Goal: Transaction & Acquisition: Purchase product/service

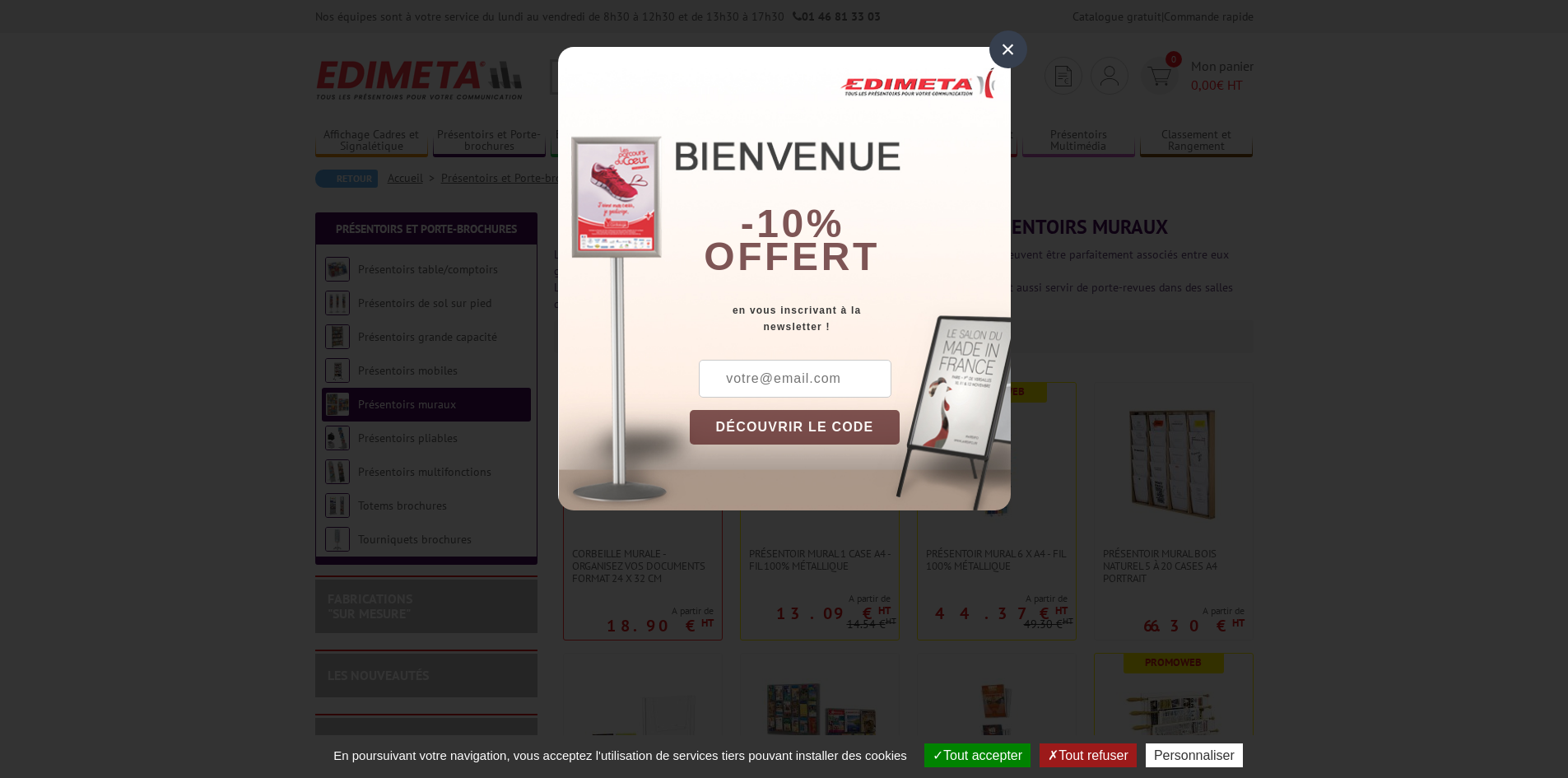
click at [995, 43] on div "×" at bounding box center [1008, 49] width 38 height 38
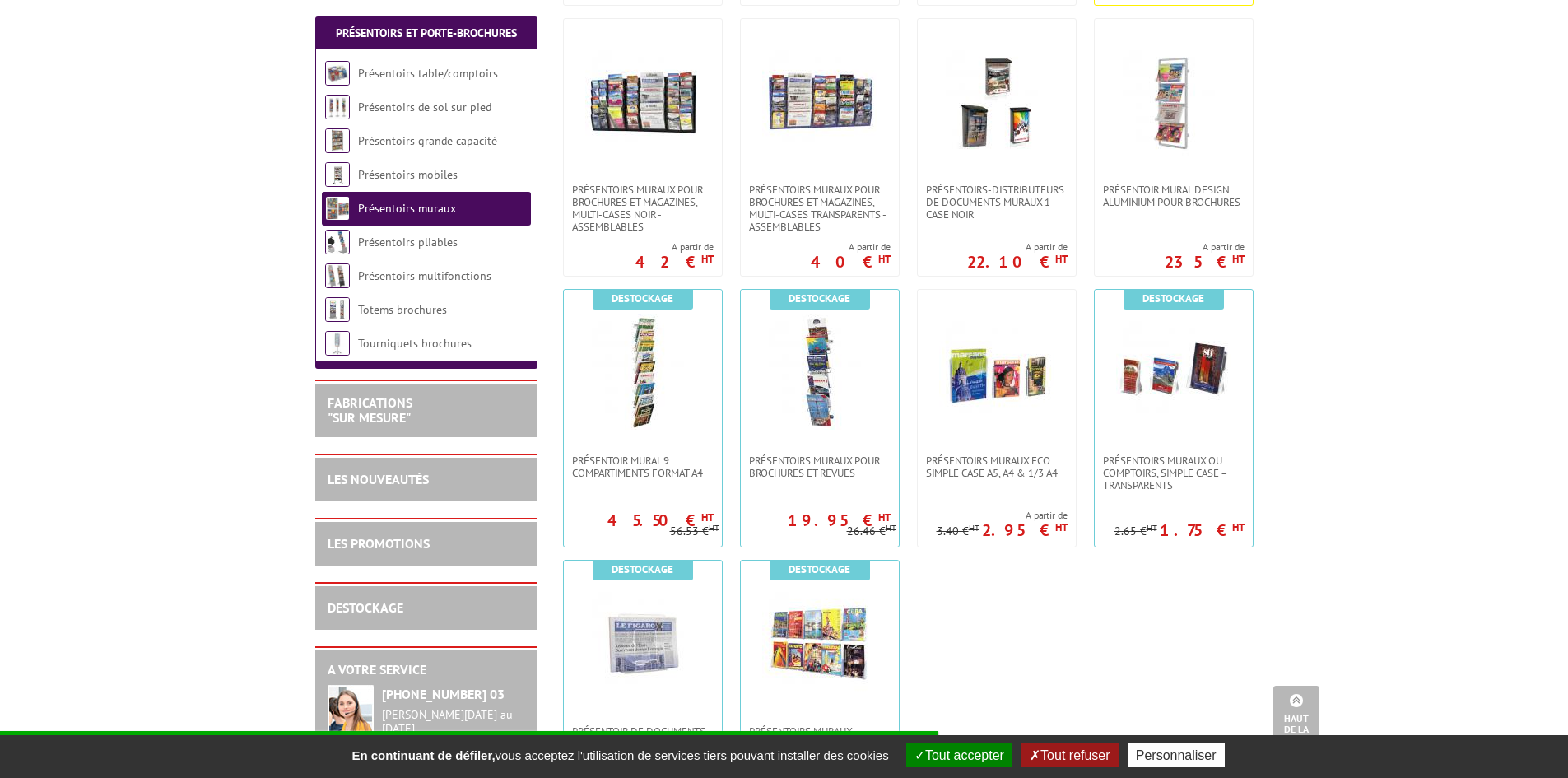
scroll to position [1070, 0]
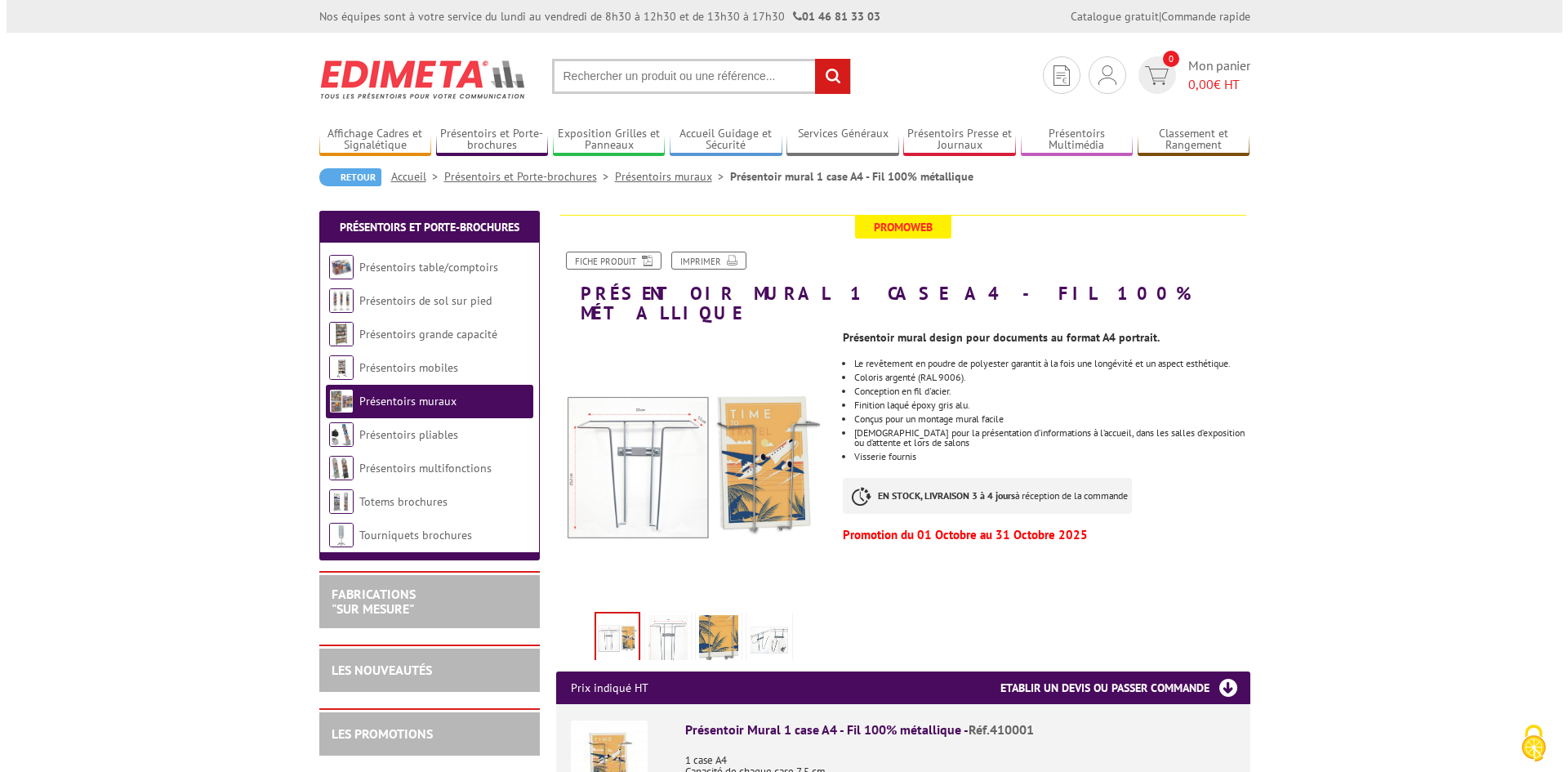
scroll to position [490, 0]
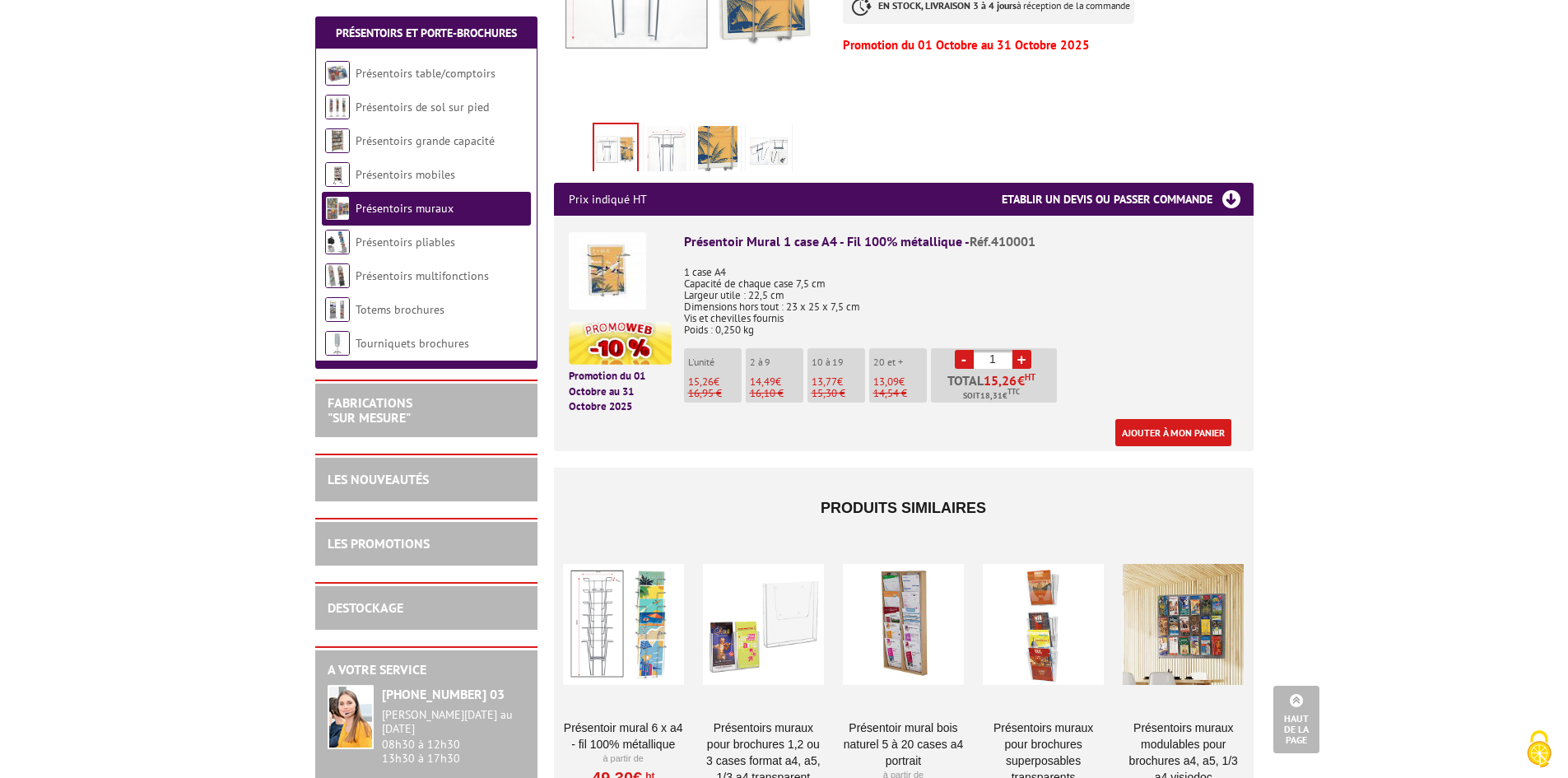
click at [1025, 350] on link "+" at bounding box center [1022, 359] width 19 height 19
type input "2"
click at [1148, 419] on link "Ajouter à mon panier" at bounding box center [1174, 433] width 116 height 27
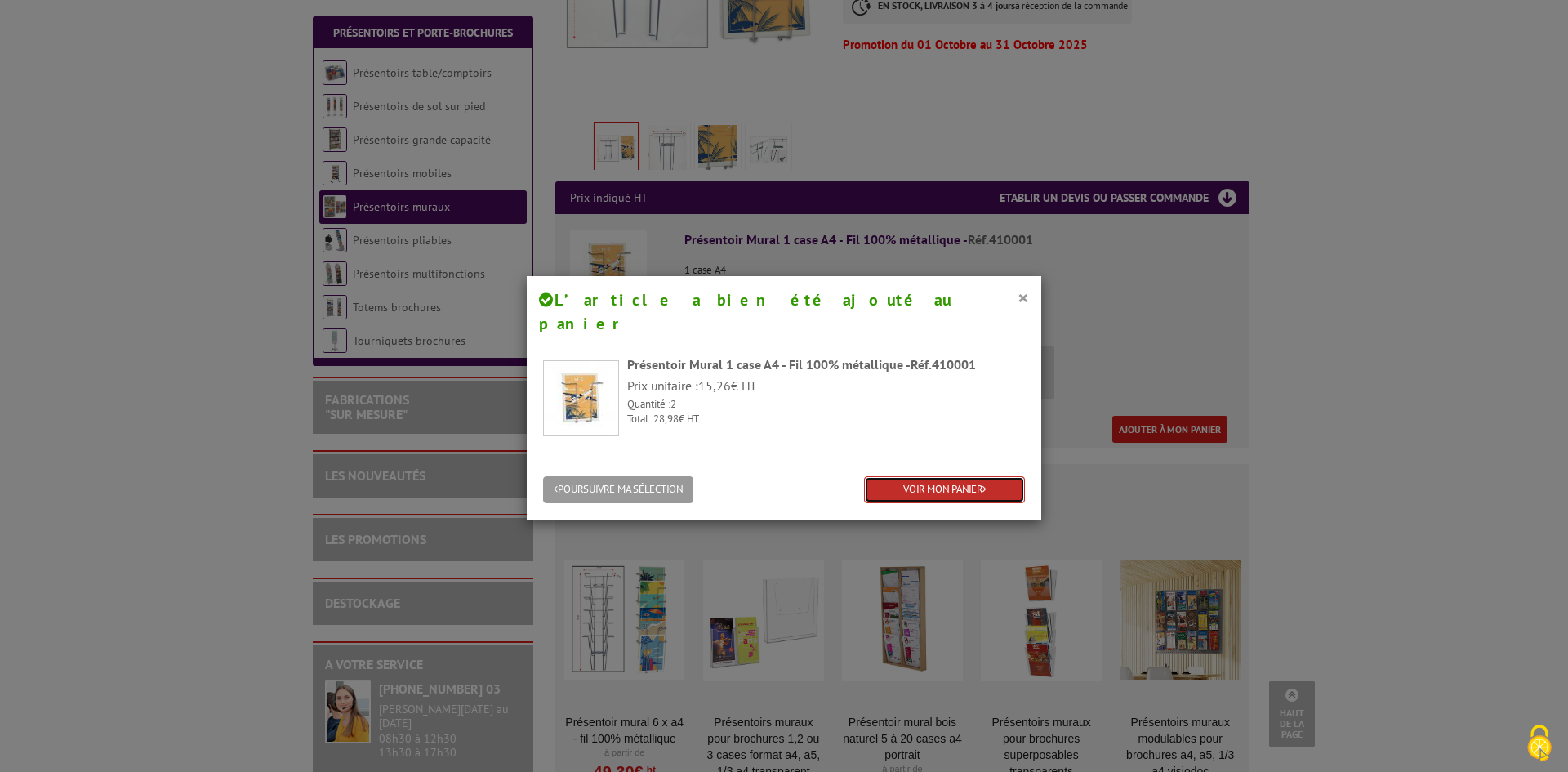
click at [971, 476] on link "VOIR MON PANIER" at bounding box center [944, 490] width 161 height 27
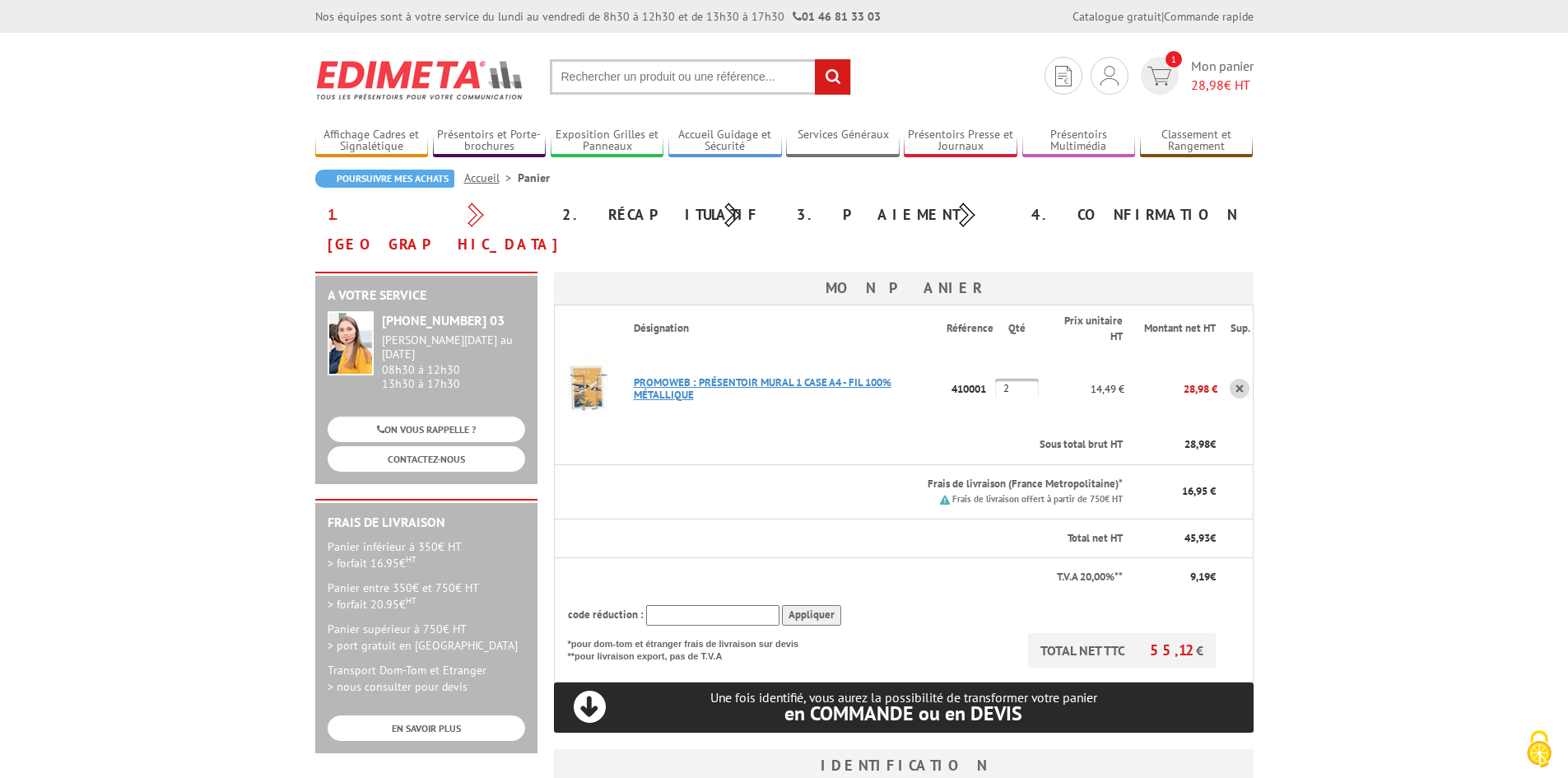
click at [815, 375] on link "PROMOWEB : PRéSENTOIR MURAL 1 CASE A4 - FIL 100% MéTALLIQUE" at bounding box center [762, 388] width 257 height 26
click at [805, 375] on link "PROMOWEB : PRéSENTOIR MURAL 1 CASE A4 - FIL 100% MéTALLIQUE" at bounding box center [762, 388] width 257 height 26
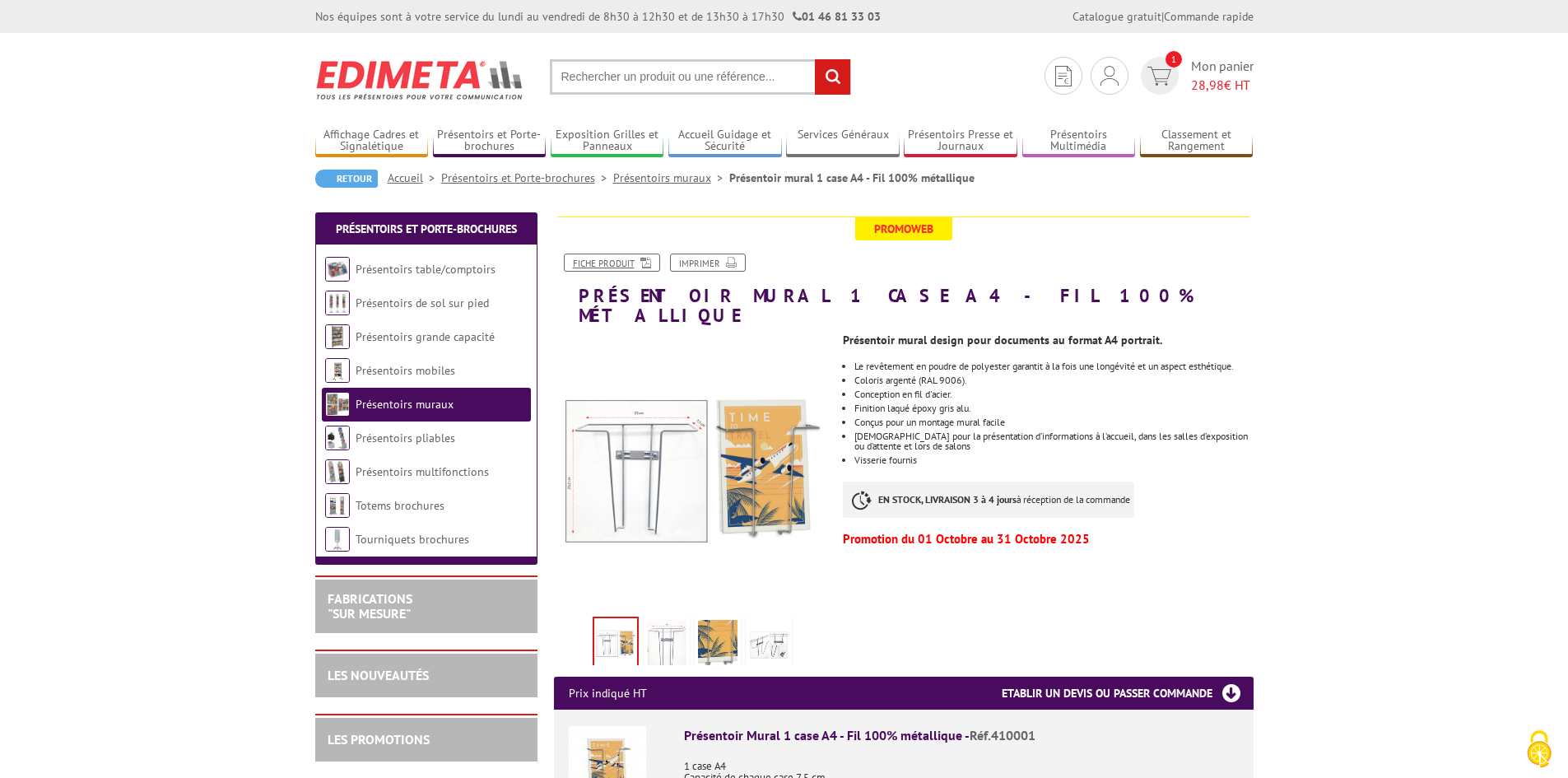
click at [616, 265] on link "Fiche produit" at bounding box center [612, 262] width 96 height 18
